Goal: Transaction & Acquisition: Book appointment/travel/reservation

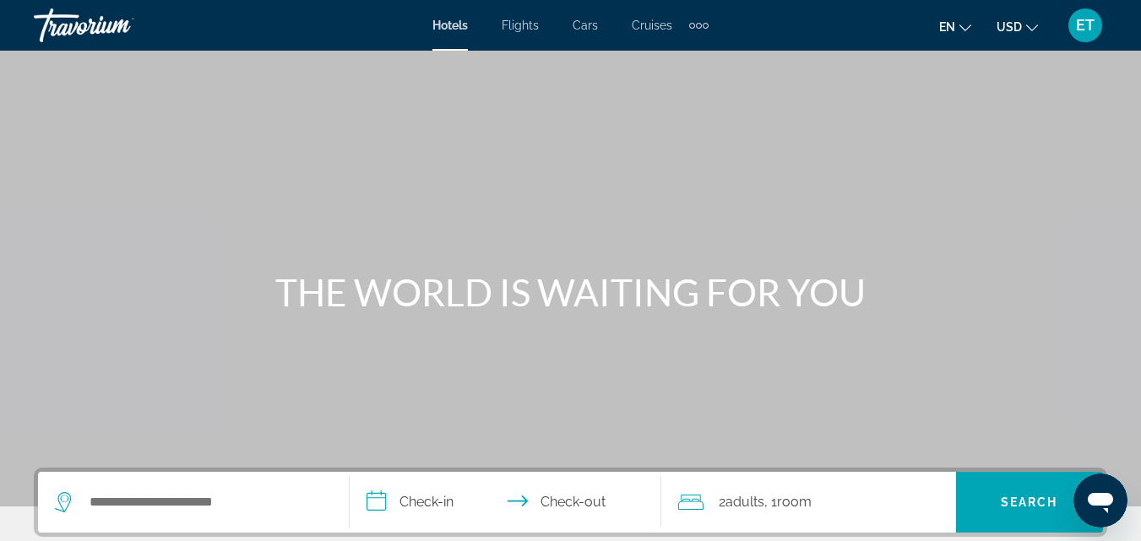
click at [657, 29] on span "Cruises" at bounding box center [652, 26] width 41 height 14
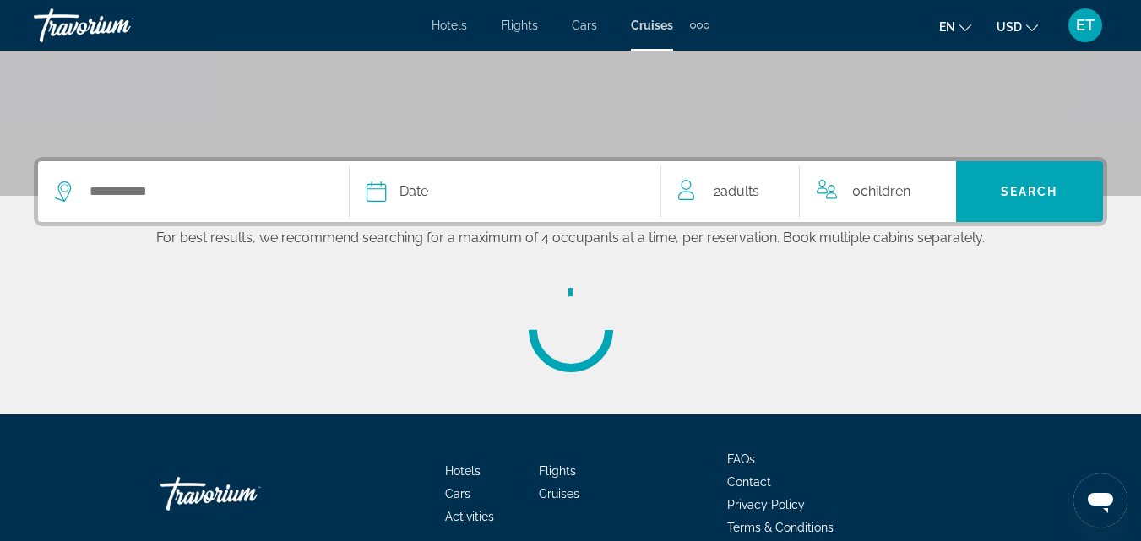
scroll to position [338, 0]
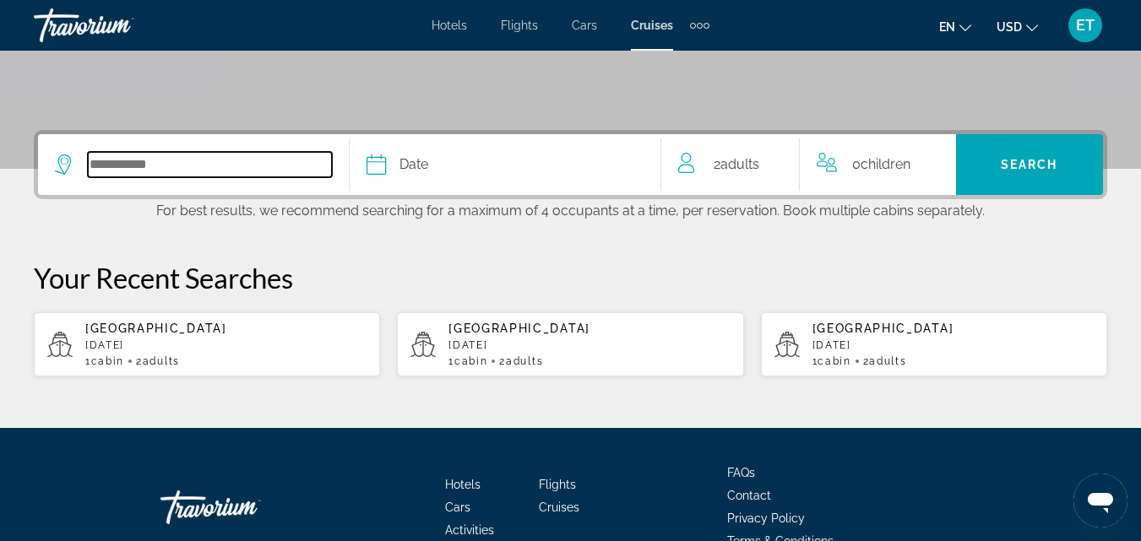
click at [139, 170] on input "Select cruise destination" at bounding box center [210, 164] width 244 height 25
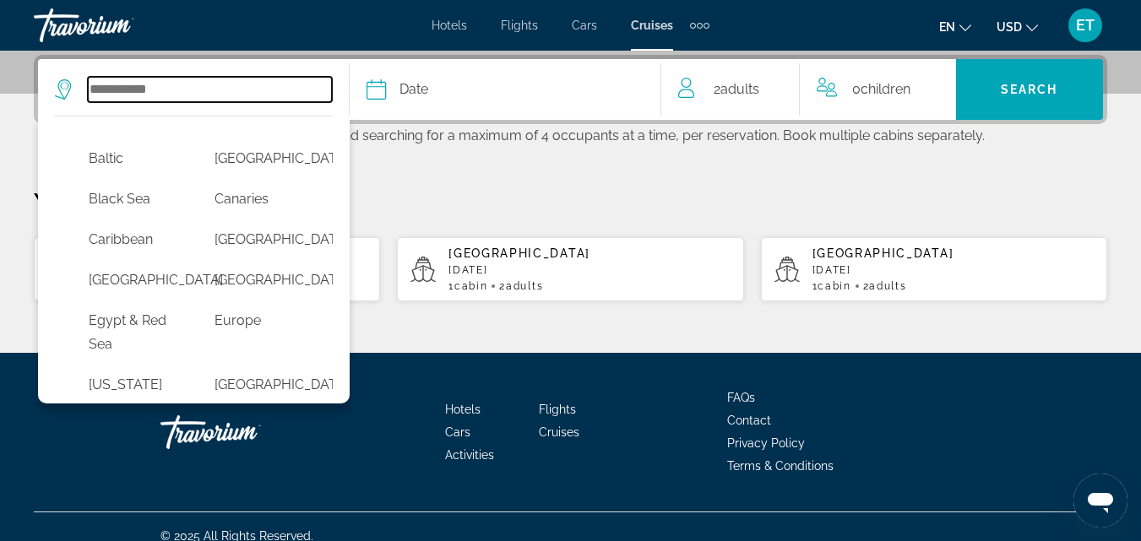
scroll to position [169, 0]
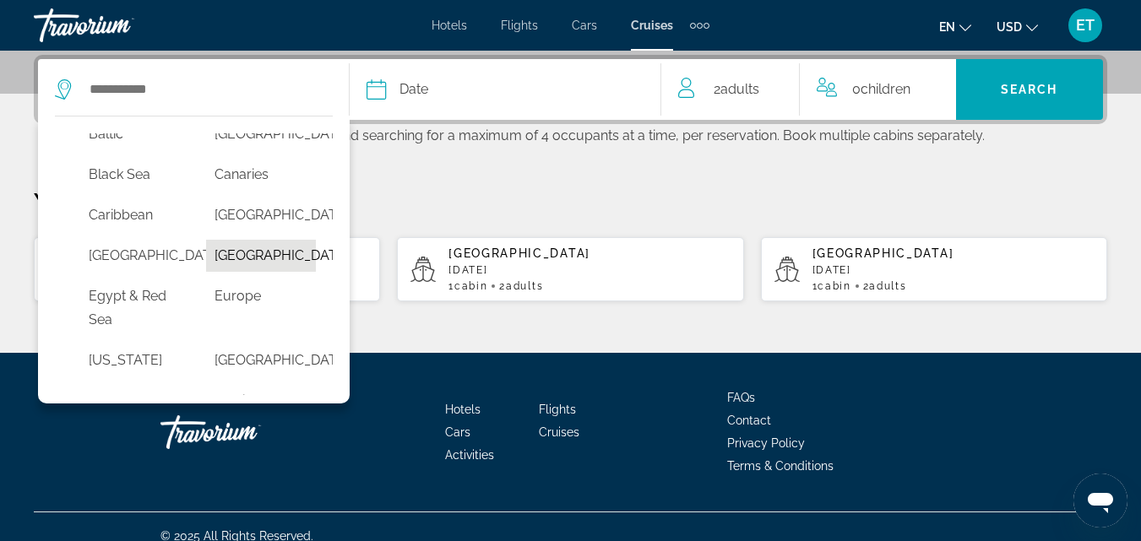
click at [233, 272] on button "[GEOGRAPHIC_DATA]" at bounding box center [260, 256] width 109 height 32
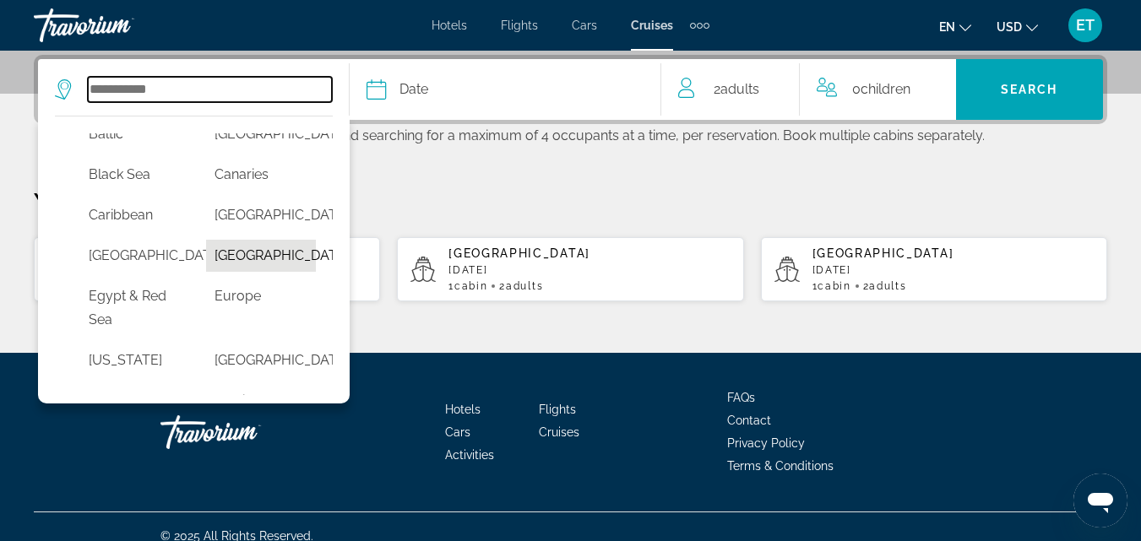
type input "**********"
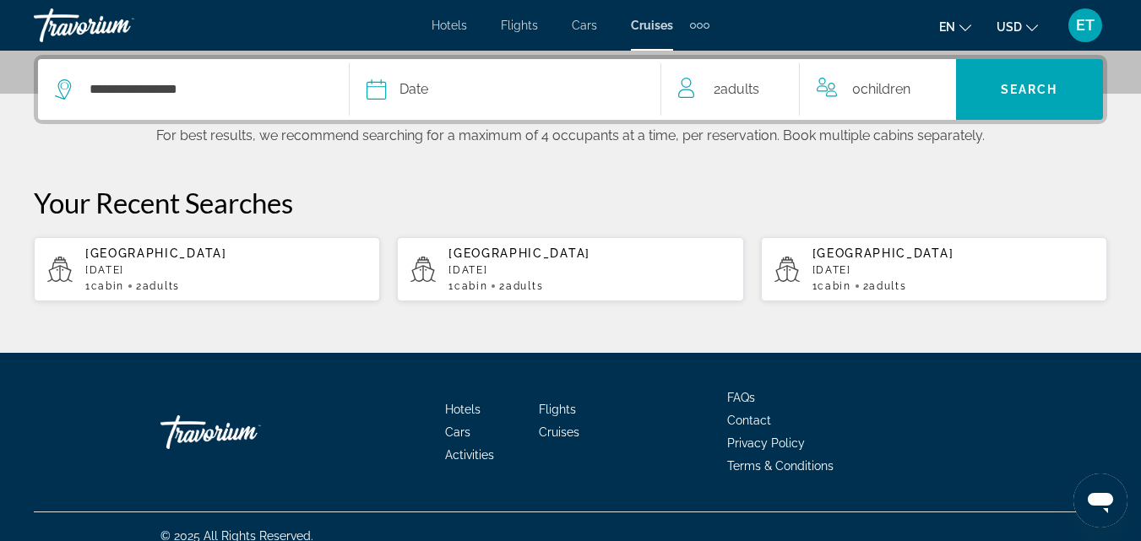
click at [368, 95] on icon "Select cruise date" at bounding box center [376, 89] width 20 height 20
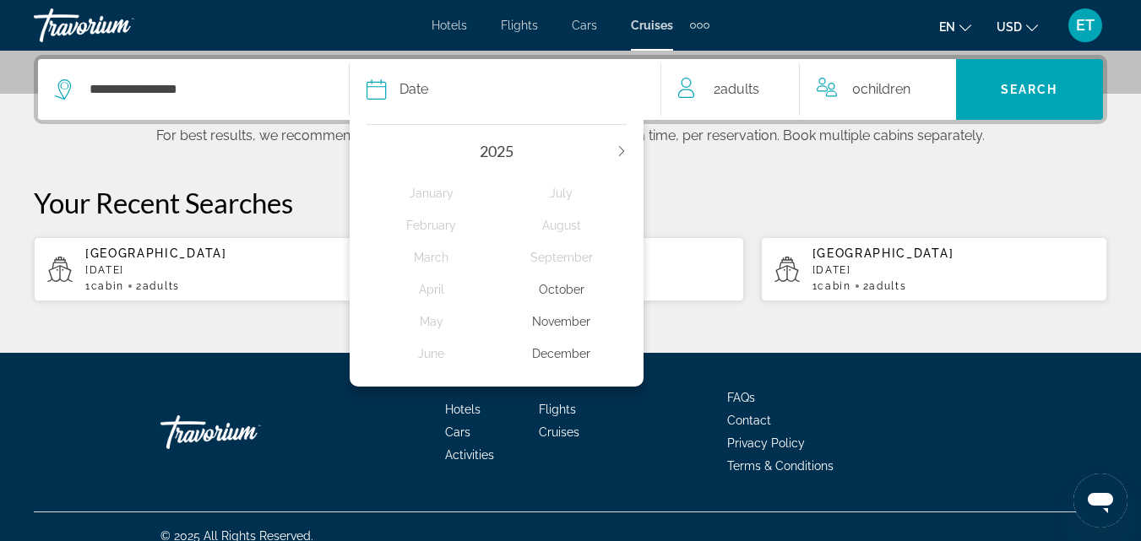
click at [583, 355] on div "December" at bounding box center [561, 354] width 130 height 30
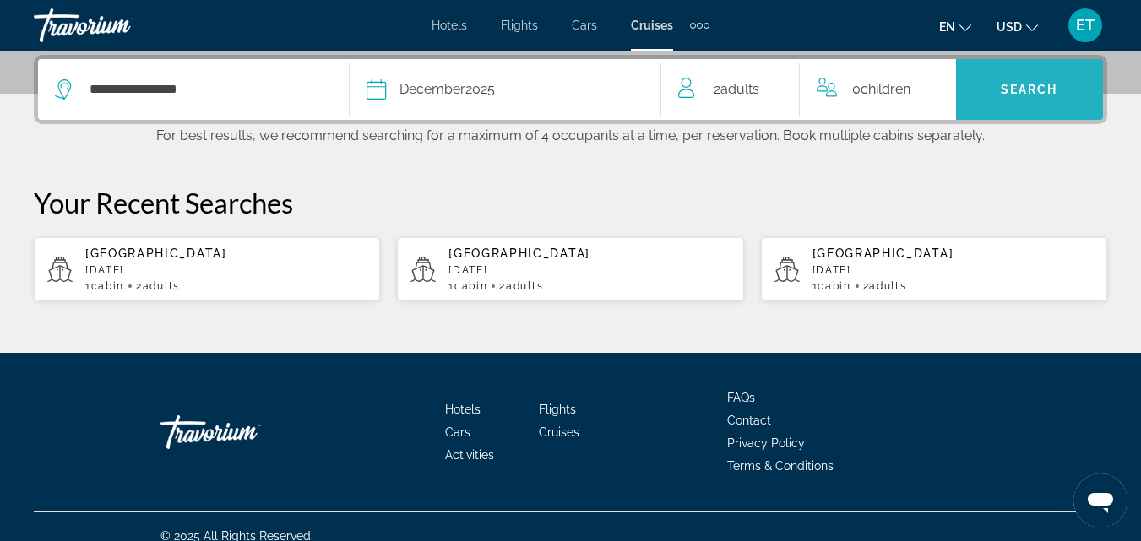
click at [1039, 93] on span "Search" at bounding box center [1029, 90] width 57 height 14
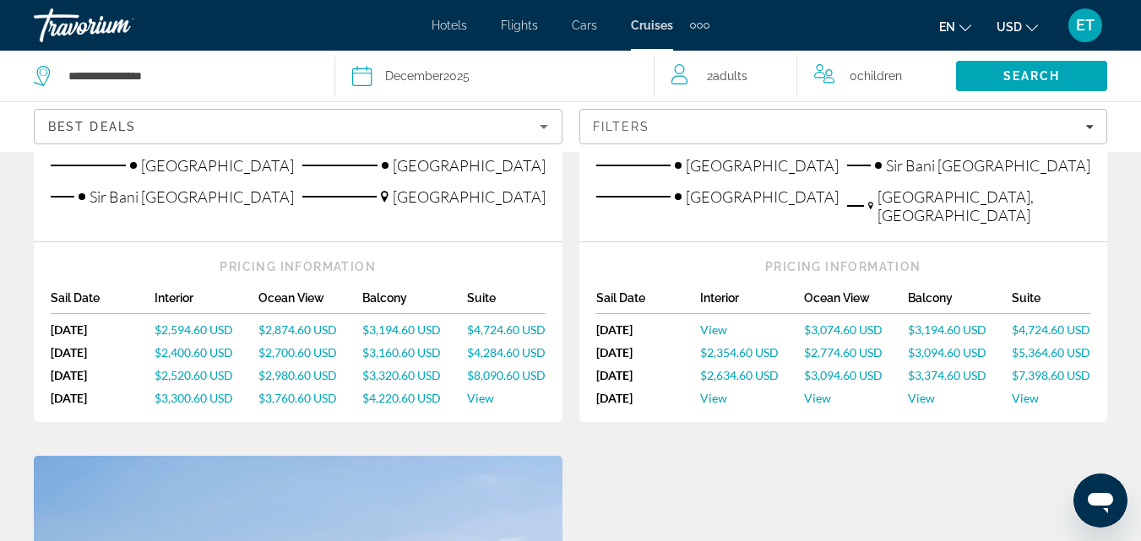
scroll to position [675, 0]
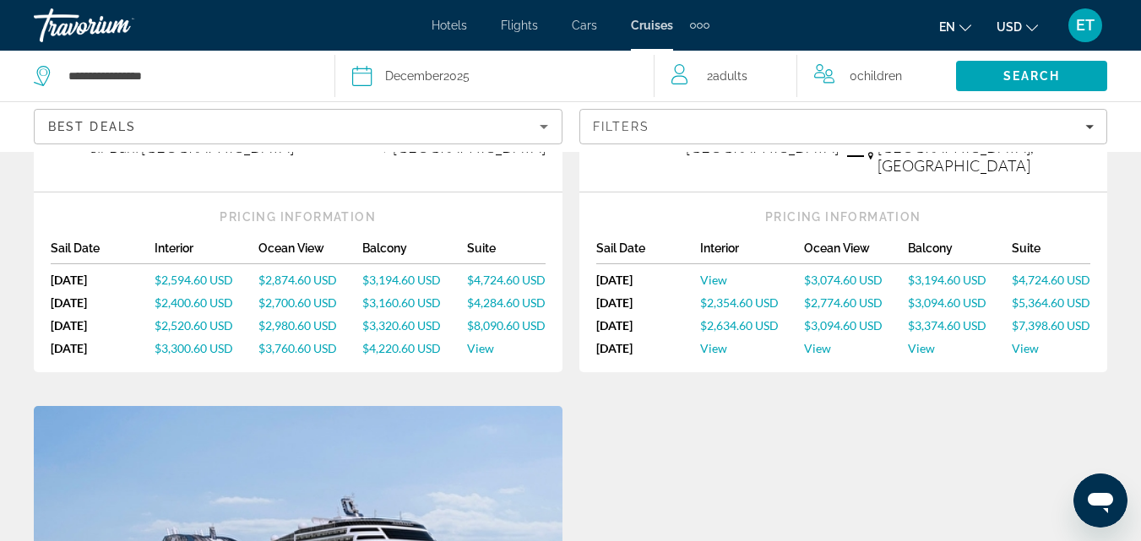
click at [201, 341] on span "$3,300.60 USD" at bounding box center [194, 348] width 79 height 14
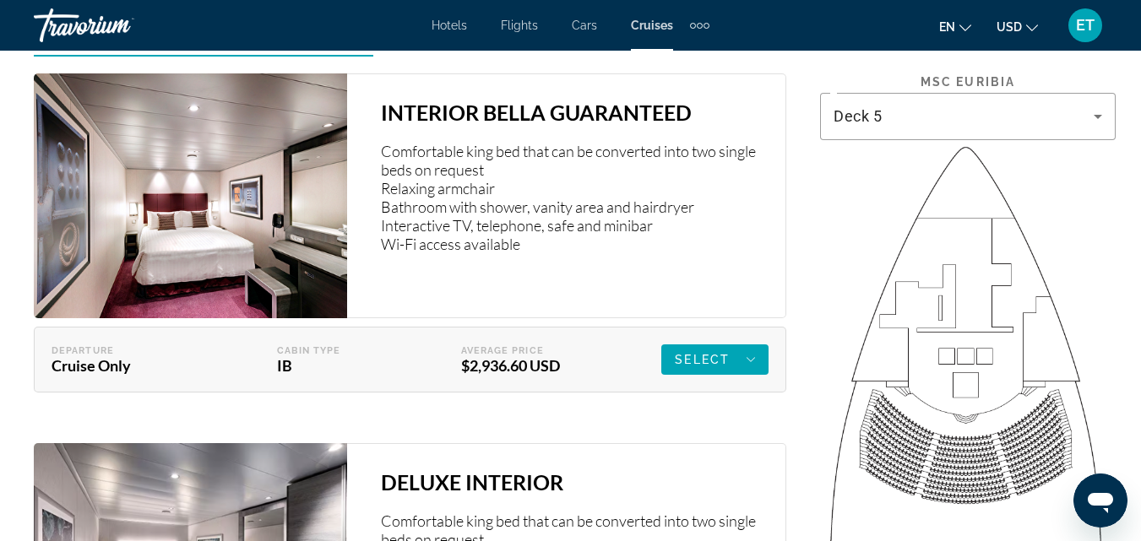
scroll to position [2617, 0]
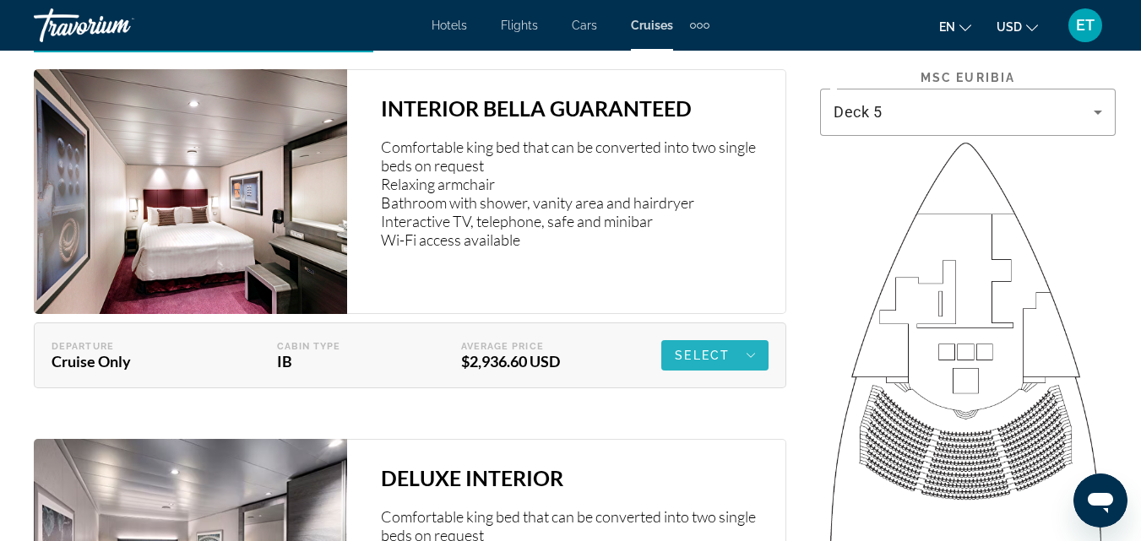
click at [708, 351] on span "Select" at bounding box center [702, 356] width 55 height 14
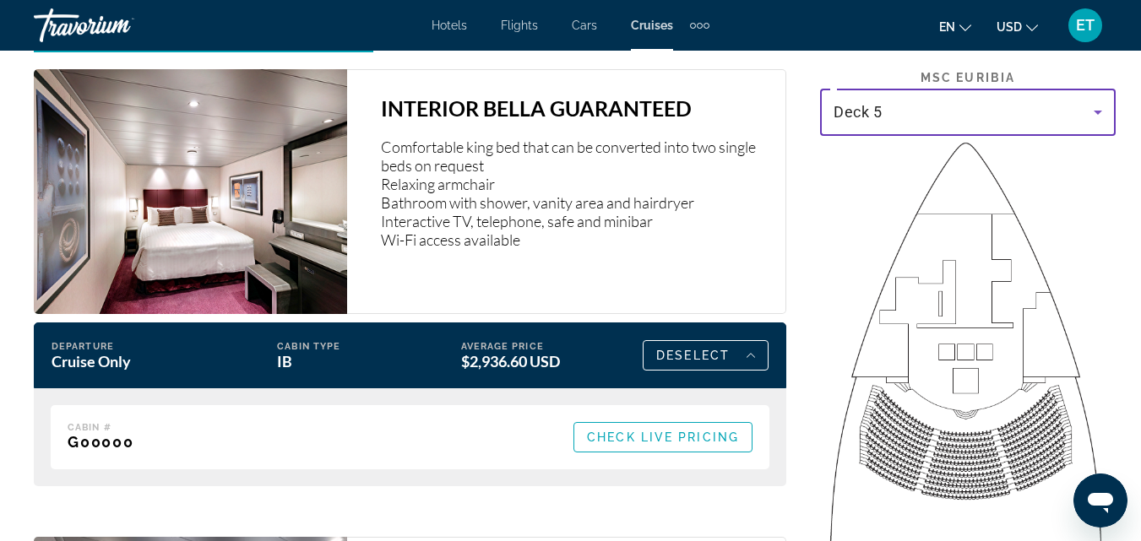
click at [1094, 114] on icon "Main content" at bounding box center [1097, 112] width 20 height 20
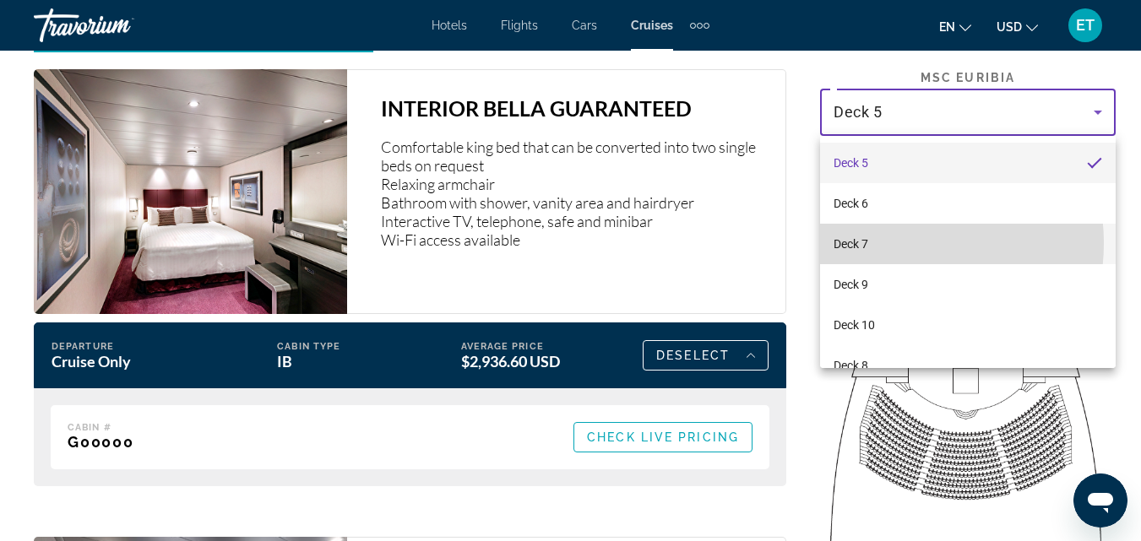
click at [886, 243] on mat-option "Deck 7" at bounding box center [968, 244] width 296 height 41
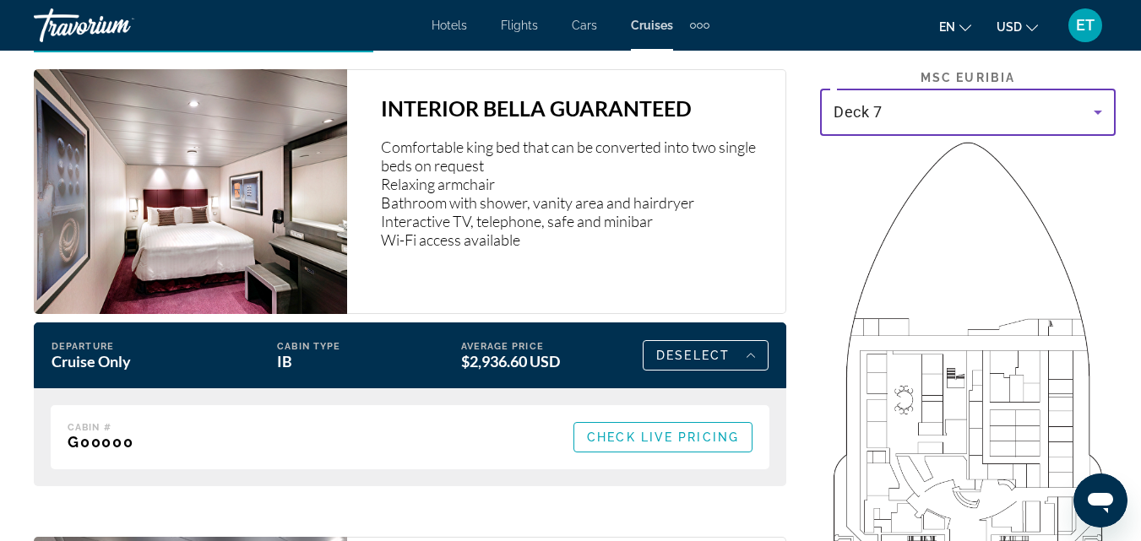
click at [1100, 115] on icon "Main content" at bounding box center [1097, 112] width 20 height 20
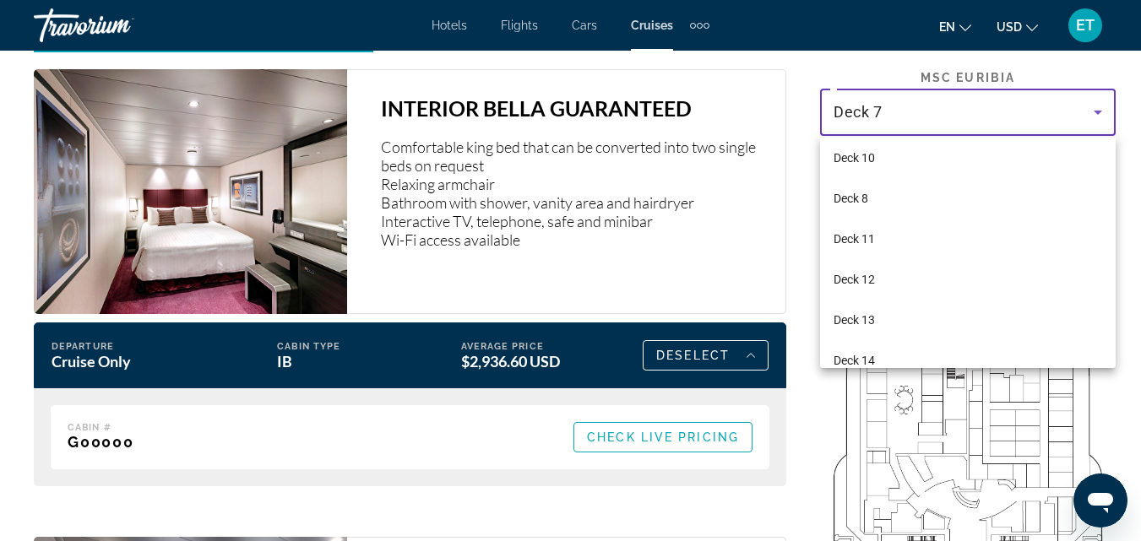
scroll to position [169, 0]
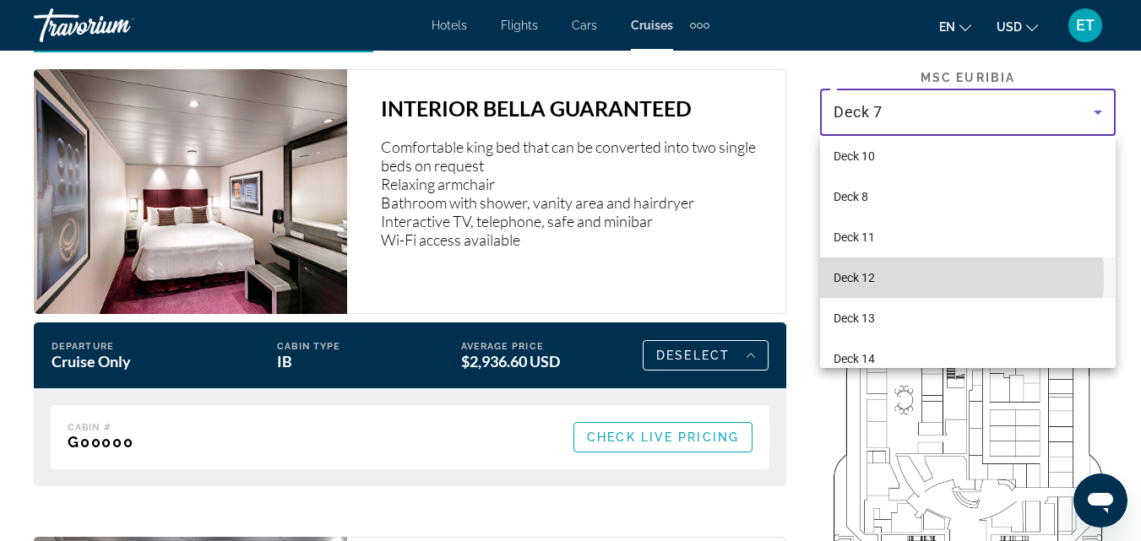
drag, startPoint x: 859, startPoint y: 278, endPoint x: 860, endPoint y: 289, distance: 11.0
click at [860, 289] on mat-option "Deck 12" at bounding box center [968, 278] width 296 height 41
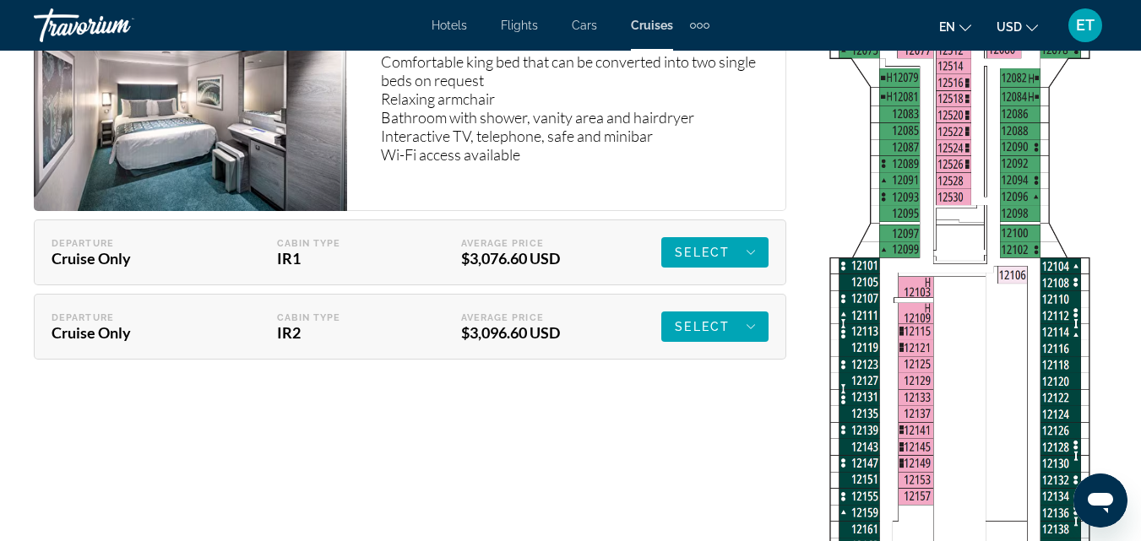
scroll to position [3208, 0]
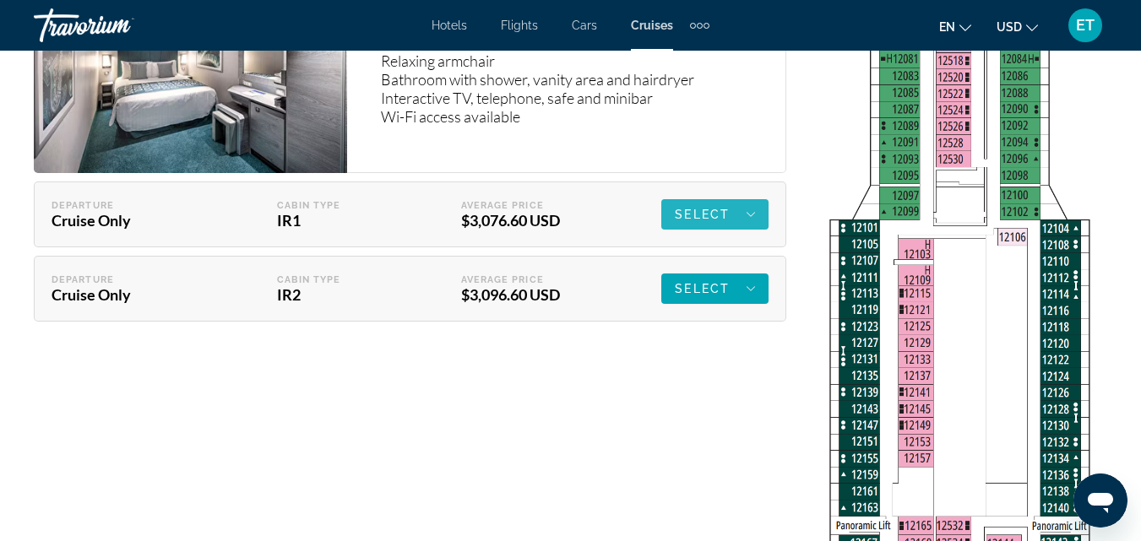
click at [692, 219] on span "Select" at bounding box center [702, 215] width 55 height 14
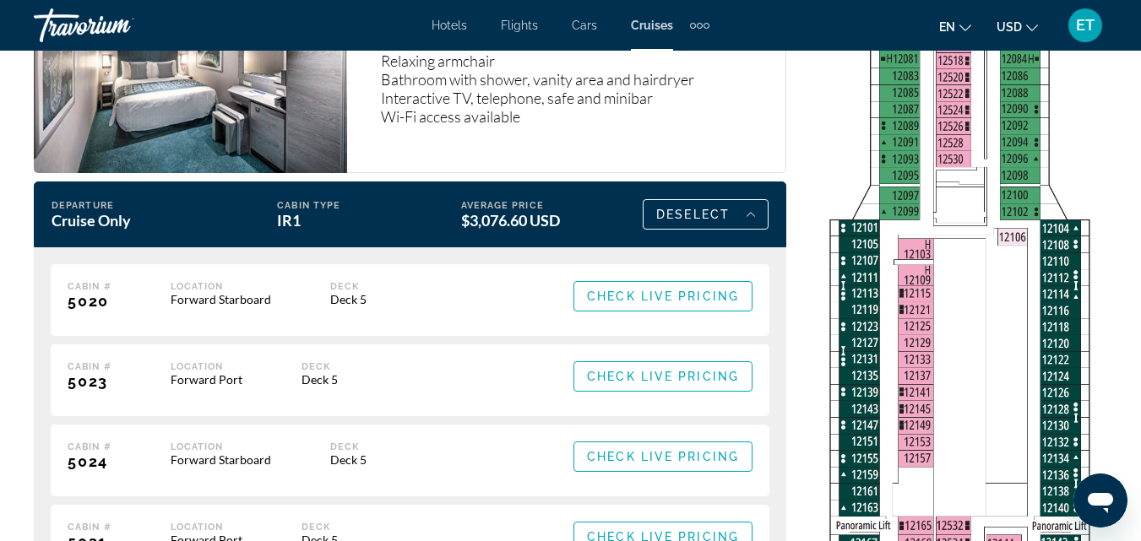
click at [914, 273] on img "Main content" at bounding box center [968, 485] width 296 height 1881
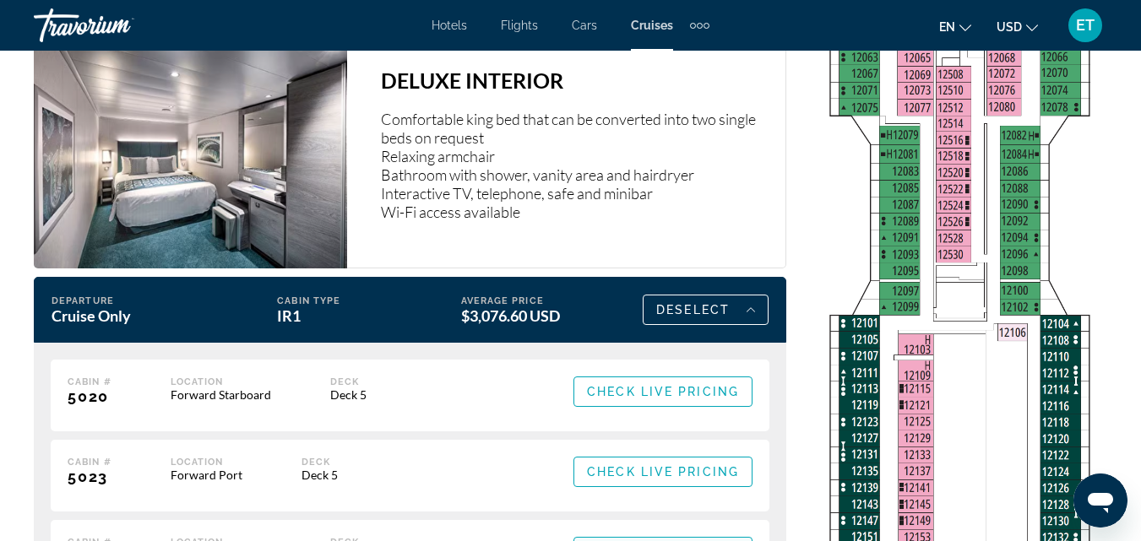
scroll to position [3293, 0]
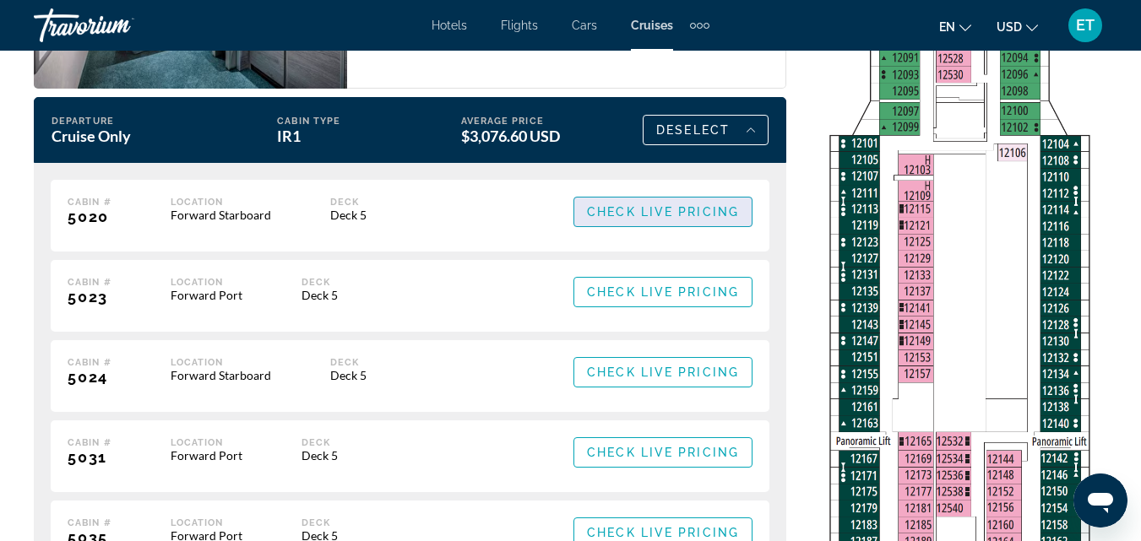
click at [676, 211] on span "Check Live Pricing" at bounding box center [663, 212] width 152 height 14
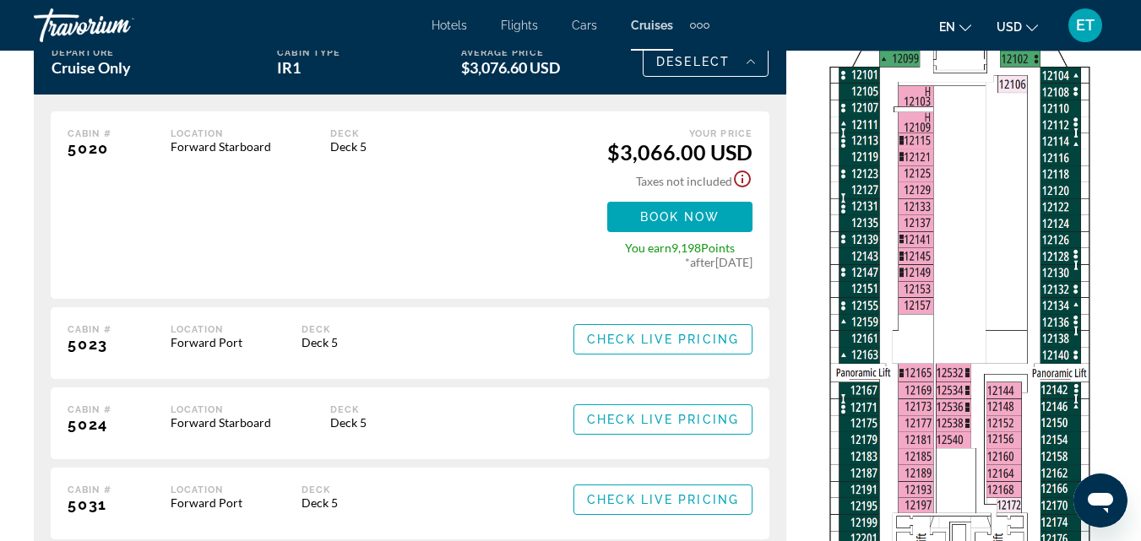
scroll to position [3377, 0]
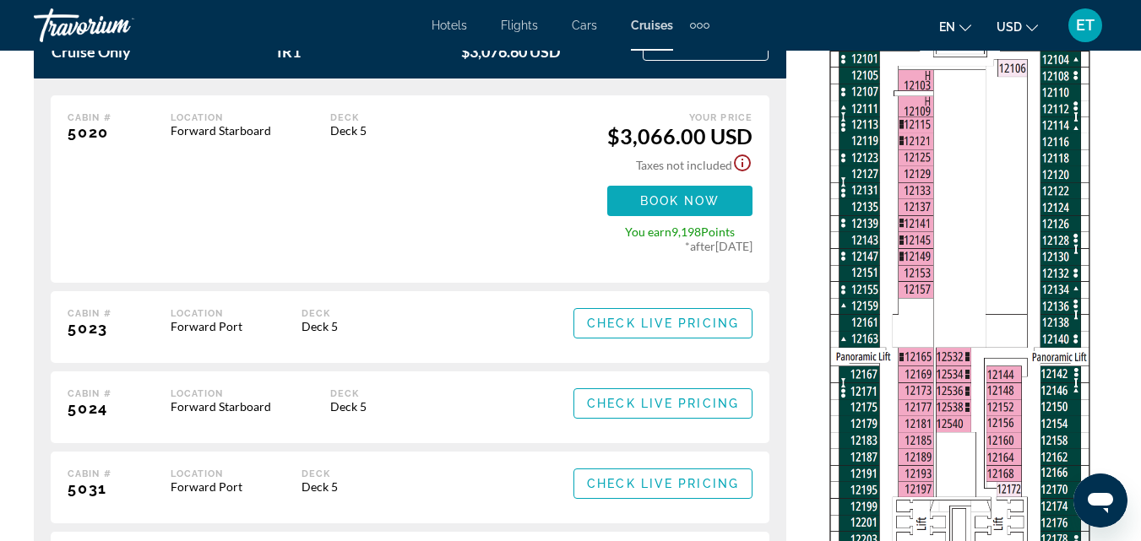
click at [675, 196] on span "Book now" at bounding box center [680, 201] width 80 height 14
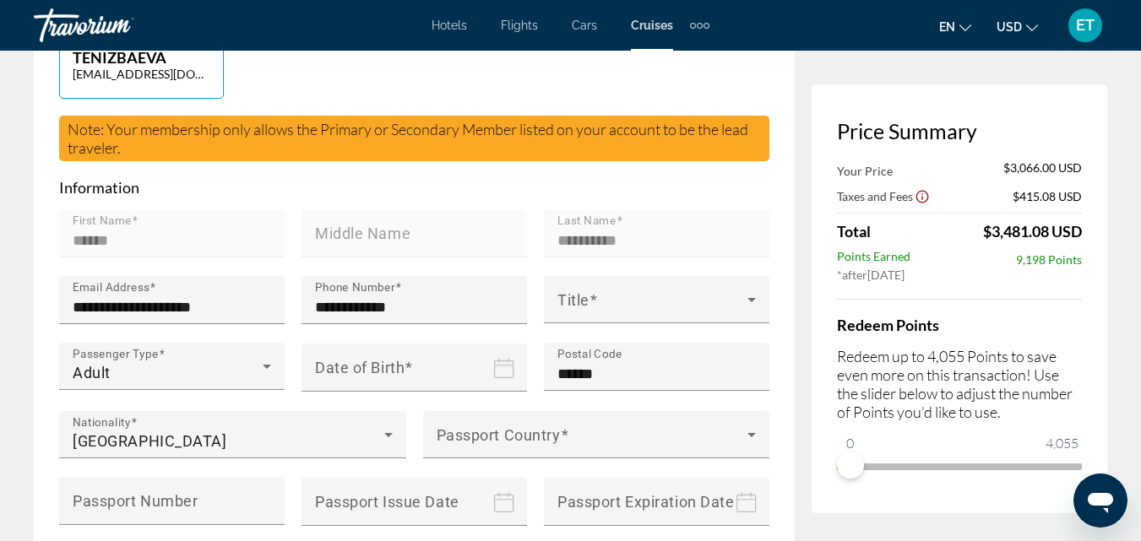
scroll to position [591, 0]
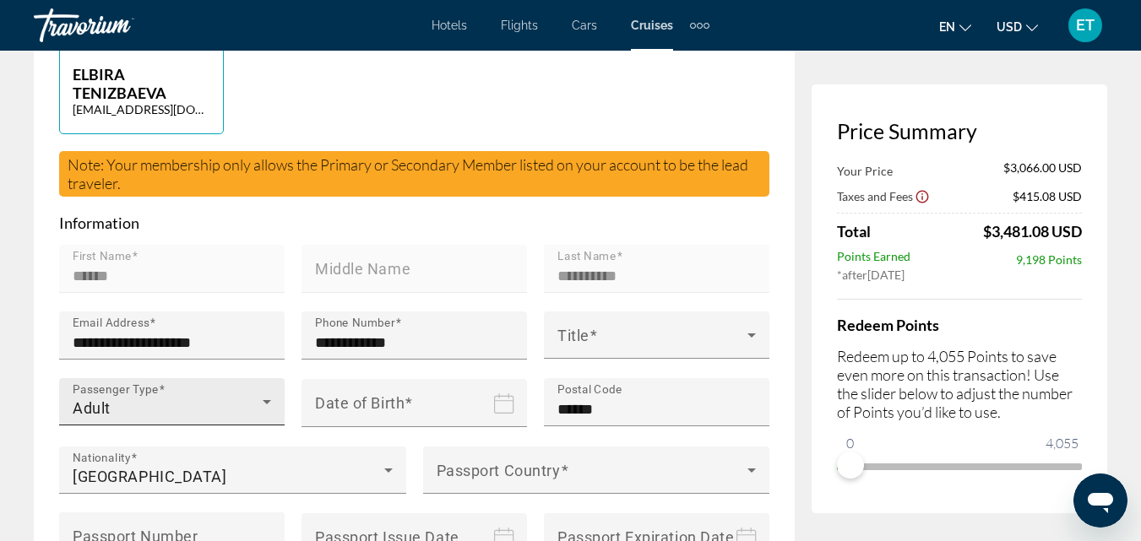
click at [267, 392] on icon "Main content" at bounding box center [267, 402] width 20 height 20
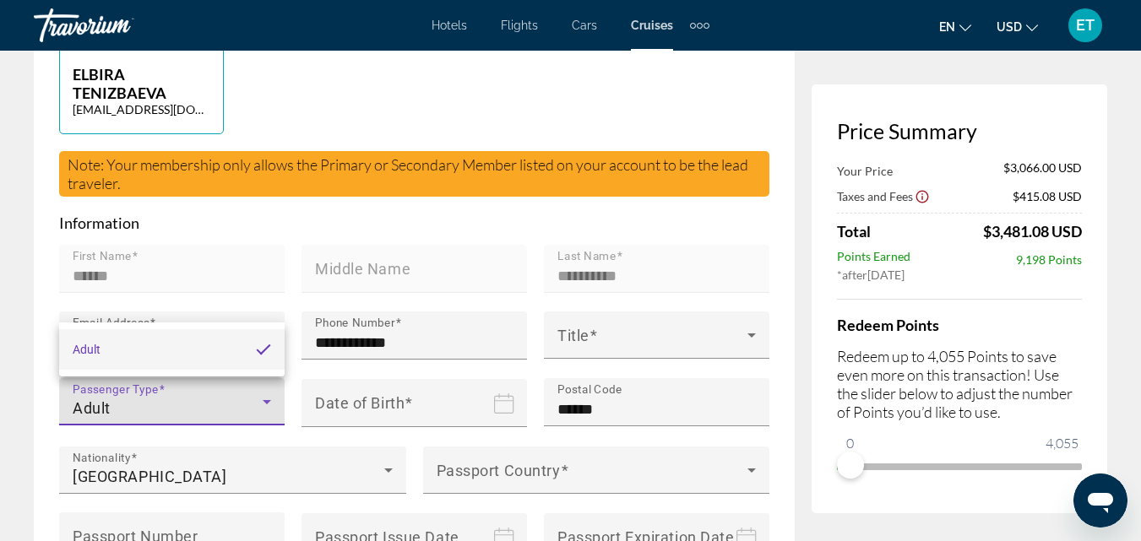
click at [267, 296] on div at bounding box center [570, 270] width 1141 height 541
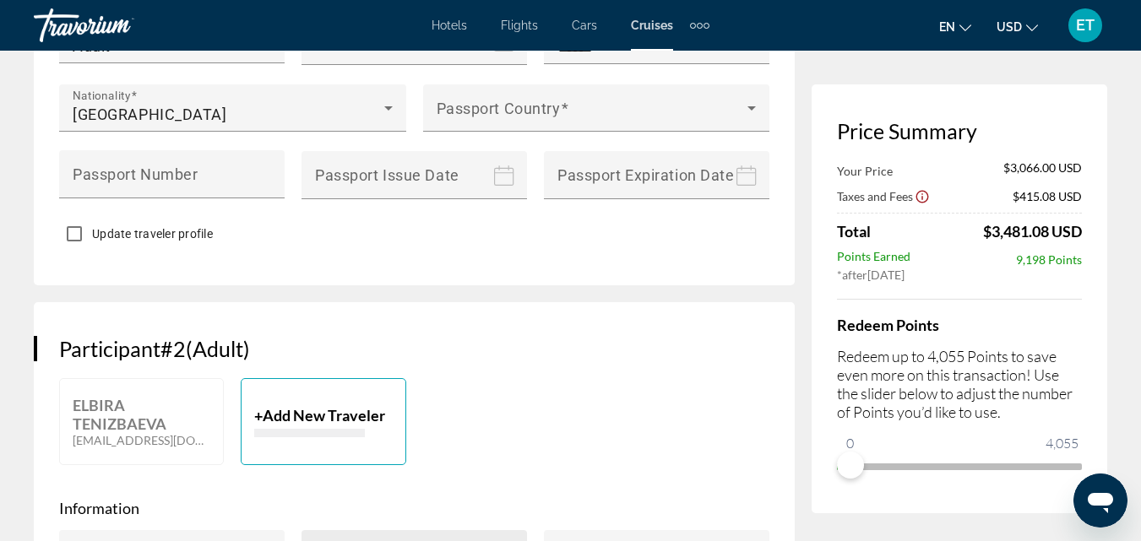
scroll to position [1098, 0]
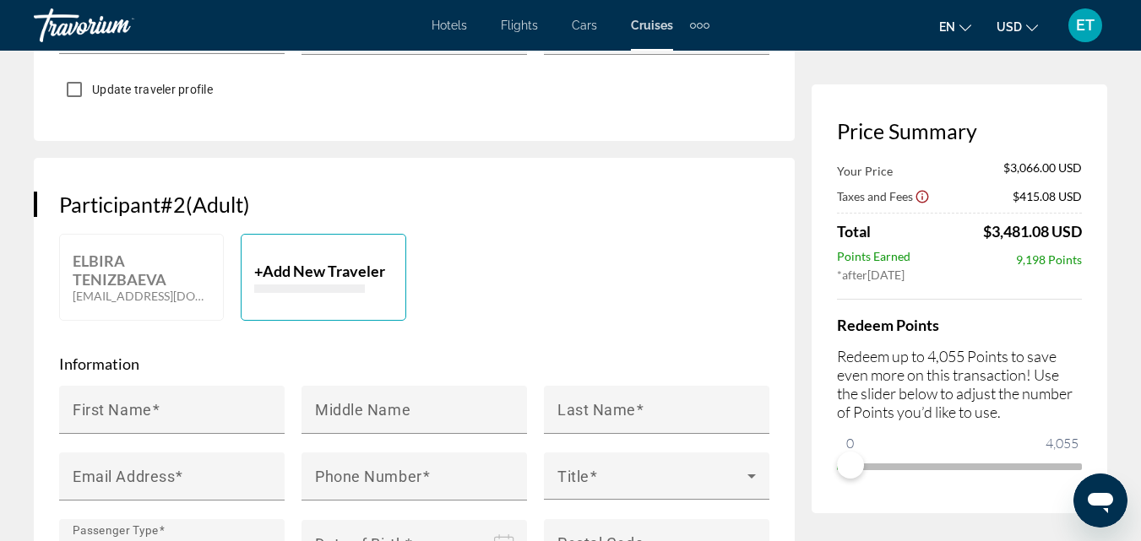
click at [299, 262] on span "Add New Traveler" at bounding box center [324, 271] width 122 height 19
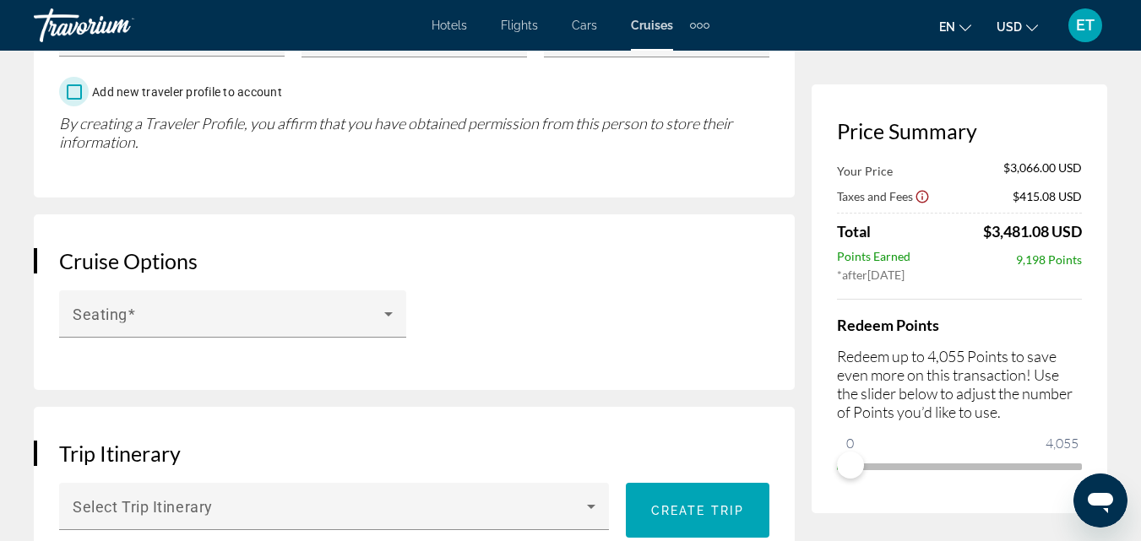
scroll to position [1773, 0]
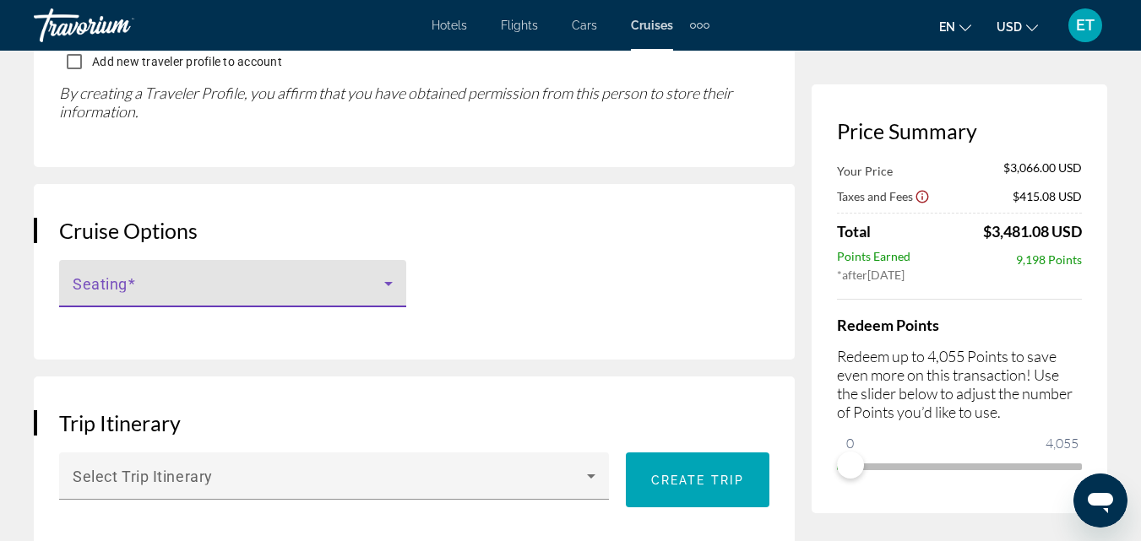
click at [383, 274] on icon "Main content" at bounding box center [388, 284] width 20 height 20
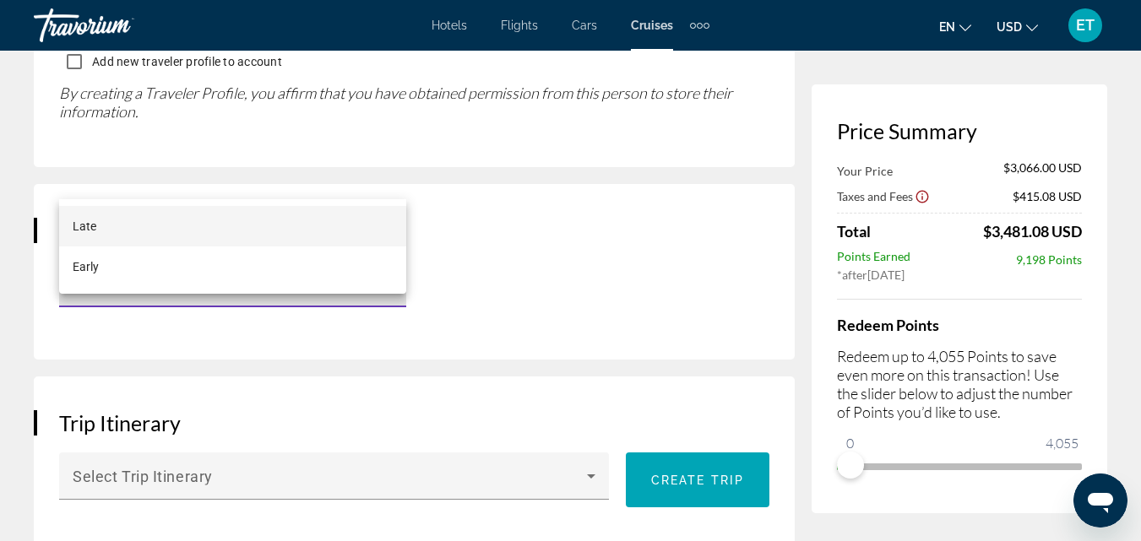
click at [503, 177] on div at bounding box center [570, 270] width 1141 height 541
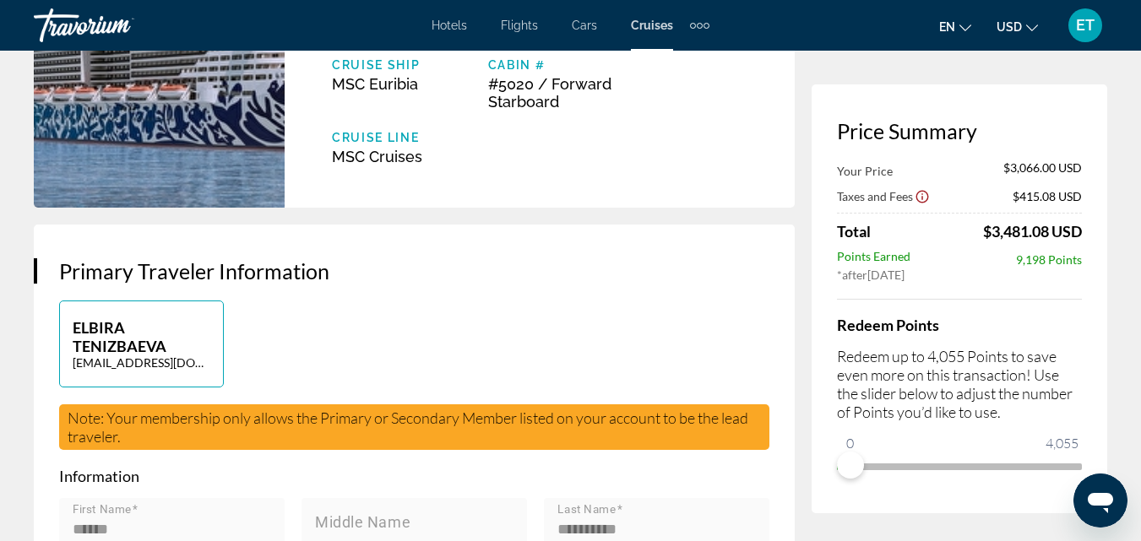
scroll to position [0, 0]
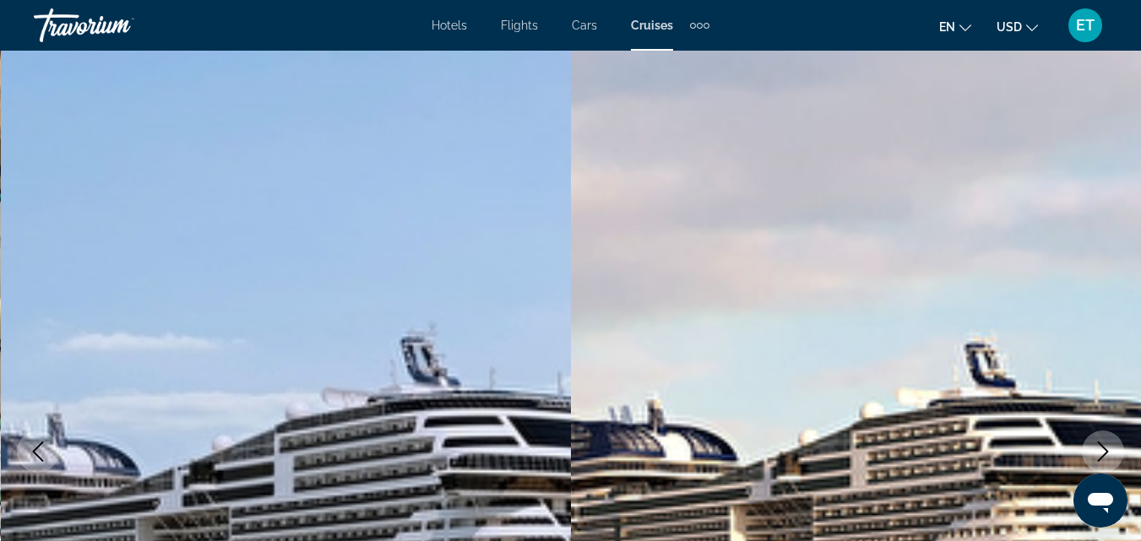
click at [455, 24] on span "Hotels" at bounding box center [448, 26] width 35 height 14
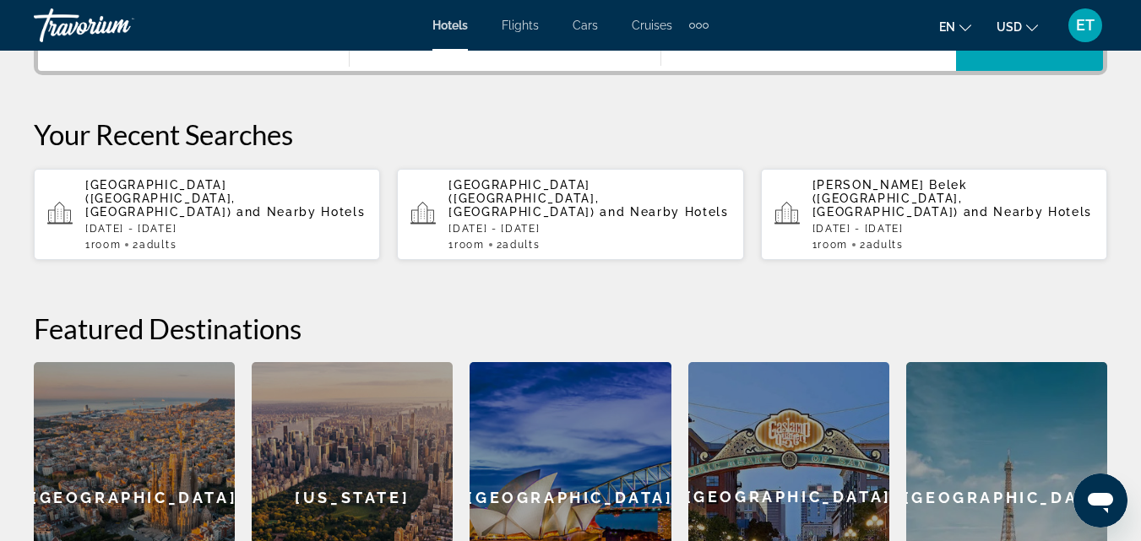
scroll to position [338, 0]
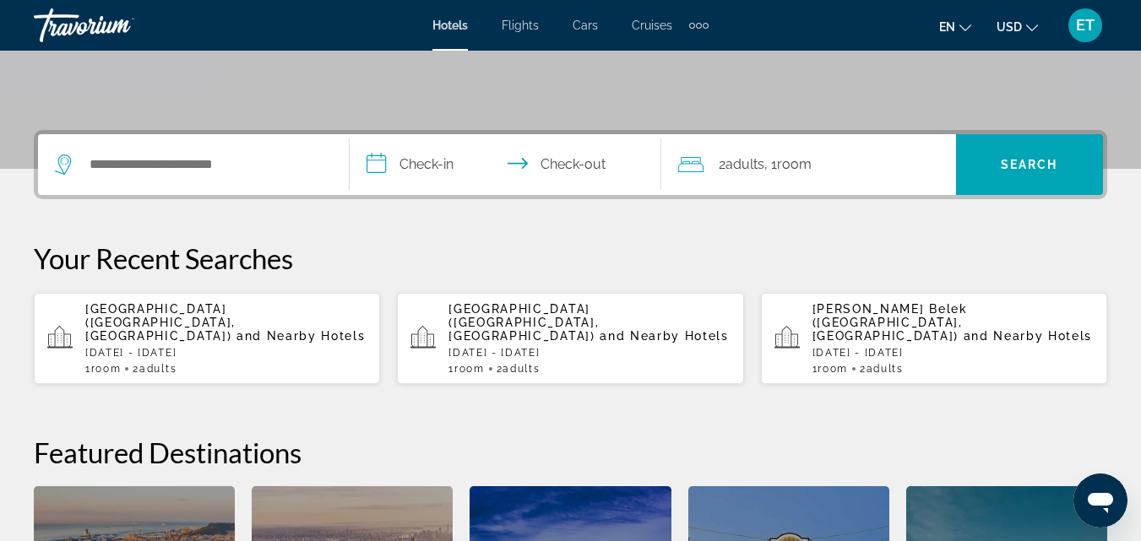
click at [903, 312] on span "[PERSON_NAME] Belek ([GEOGRAPHIC_DATA], [GEOGRAPHIC_DATA])" at bounding box center [889, 322] width 155 height 41
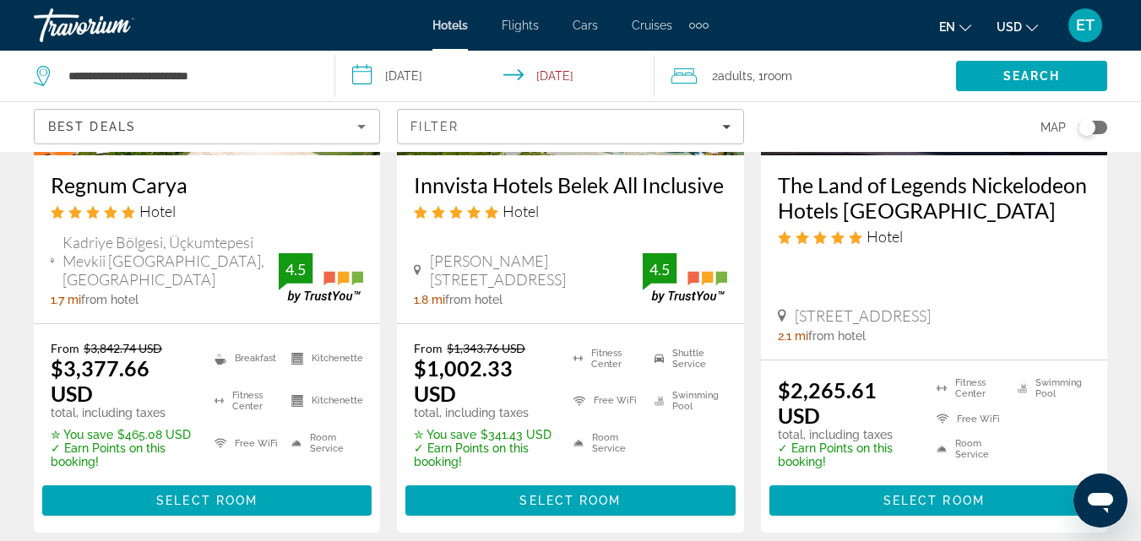
scroll to position [2617, 0]
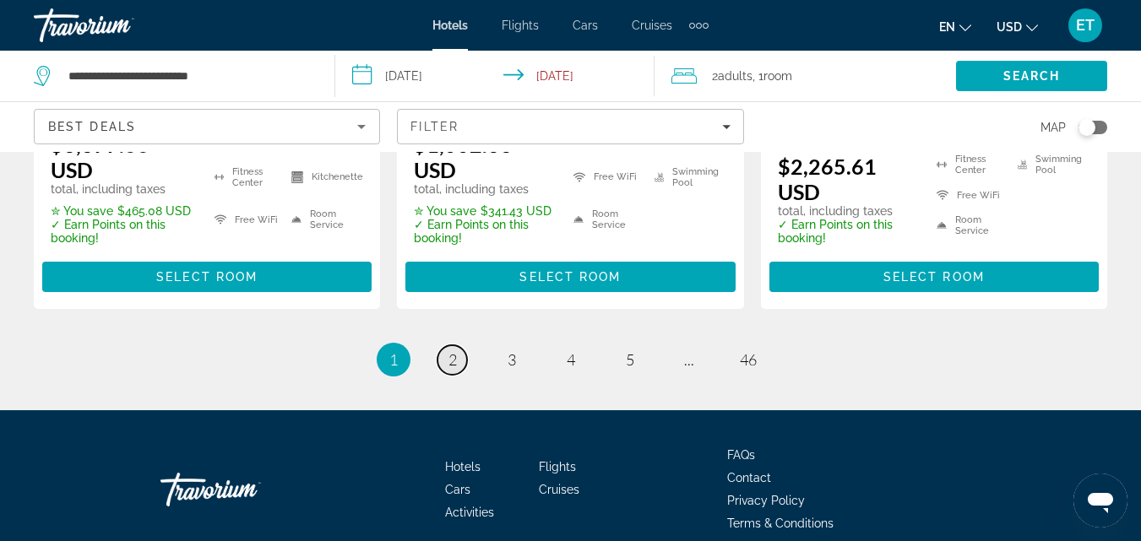
click at [451, 350] on span "2" at bounding box center [452, 359] width 8 height 19
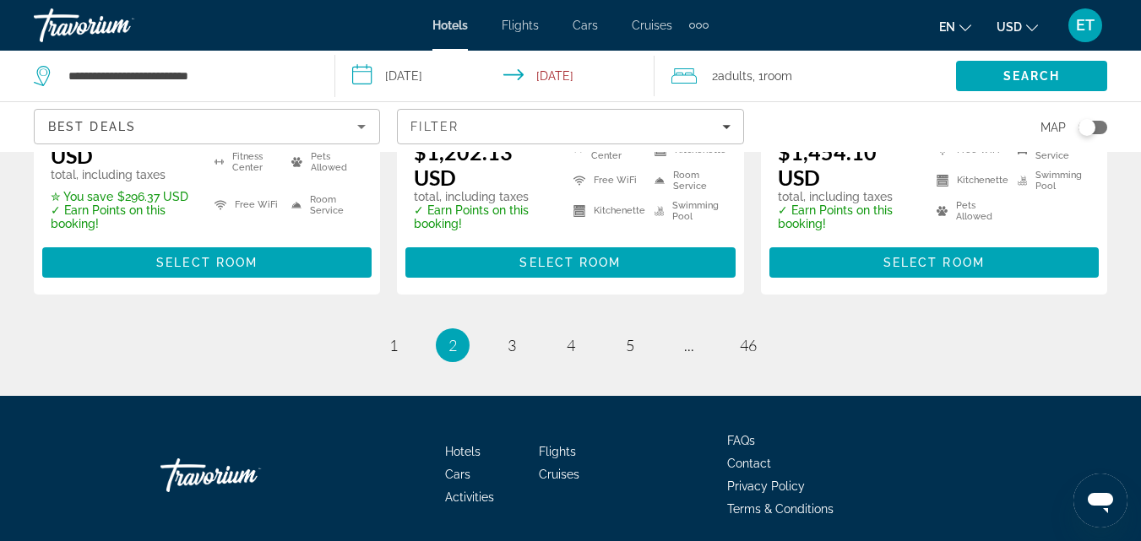
scroll to position [2533, 0]
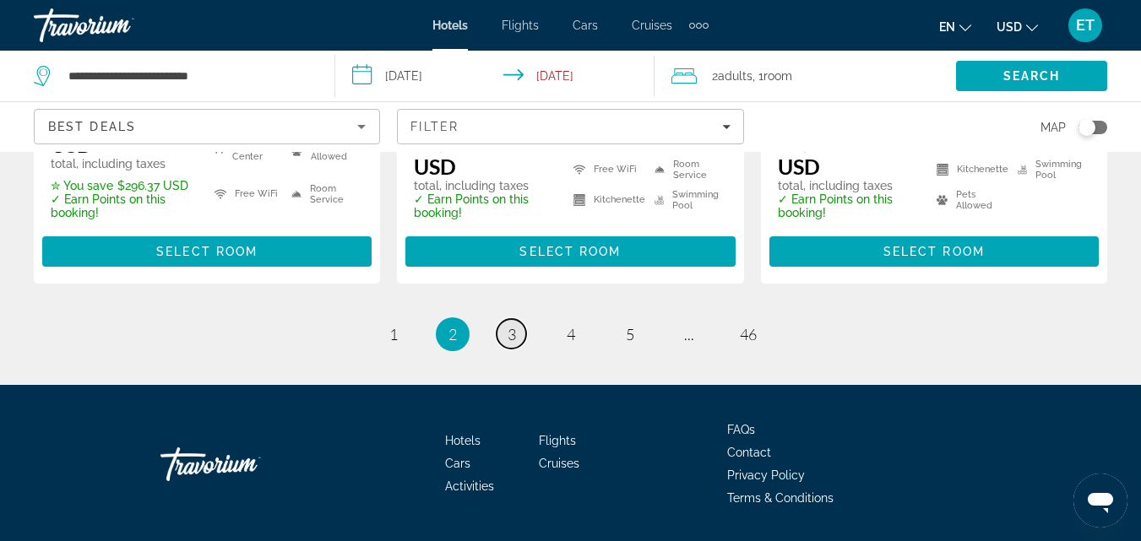
click at [513, 325] on span "3" at bounding box center [511, 334] width 8 height 19
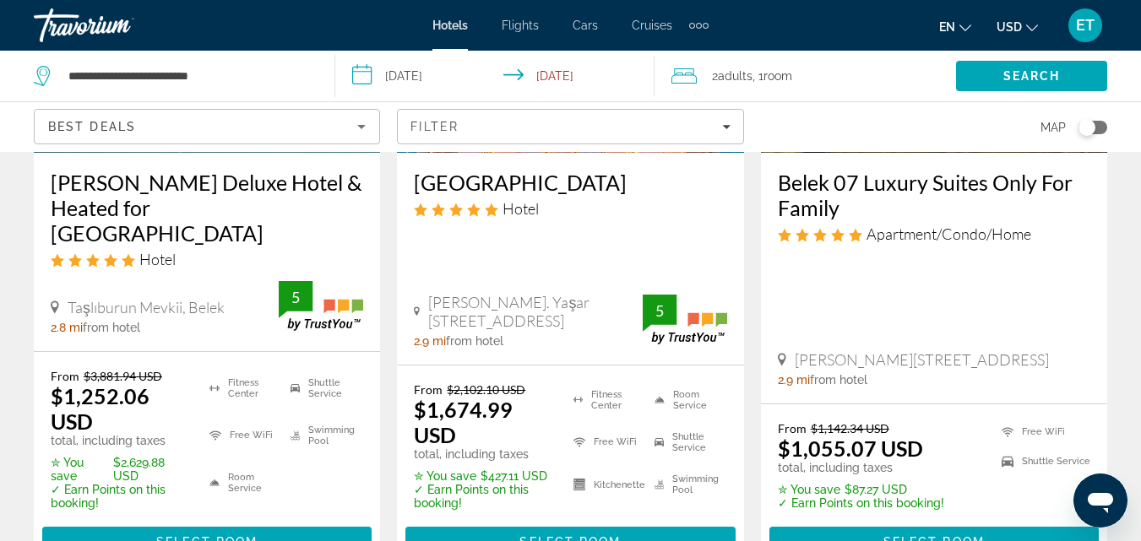
scroll to position [338, 0]
